Goal: Information Seeking & Learning: Learn about a topic

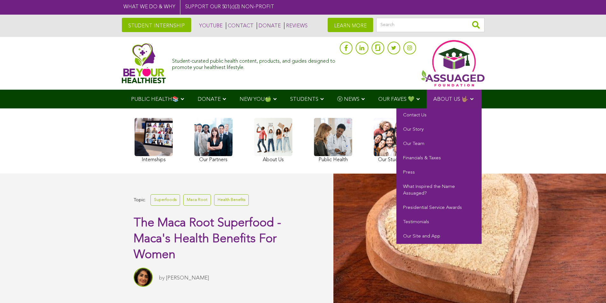
click at [451, 98] on span "ABOUT US 🤟🏽" at bounding box center [450, 99] width 35 height 5
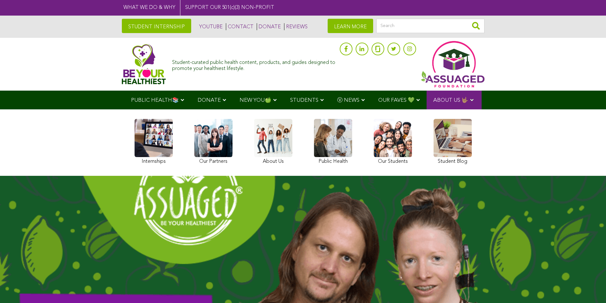
click at [164, 25] on link "STUDENT INTERNSHIP" at bounding box center [156, 26] width 69 height 14
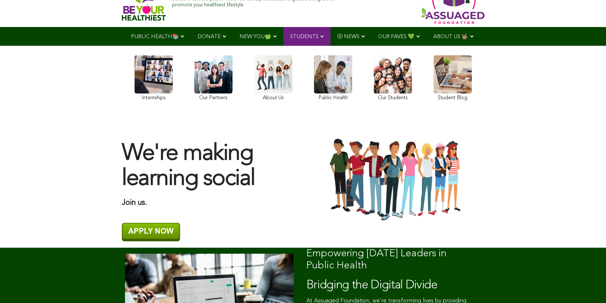
scroll to position [32, 0]
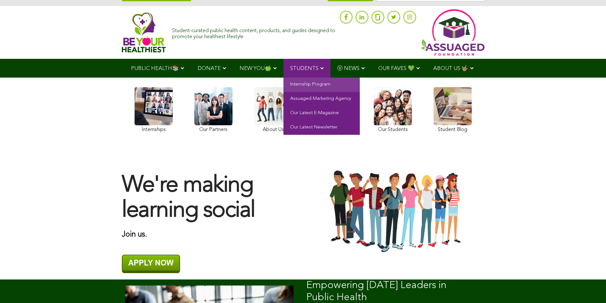
click at [302, 69] on span "STUDENTS" at bounding box center [304, 68] width 28 height 5
